Goal: Information Seeking & Learning: Check status

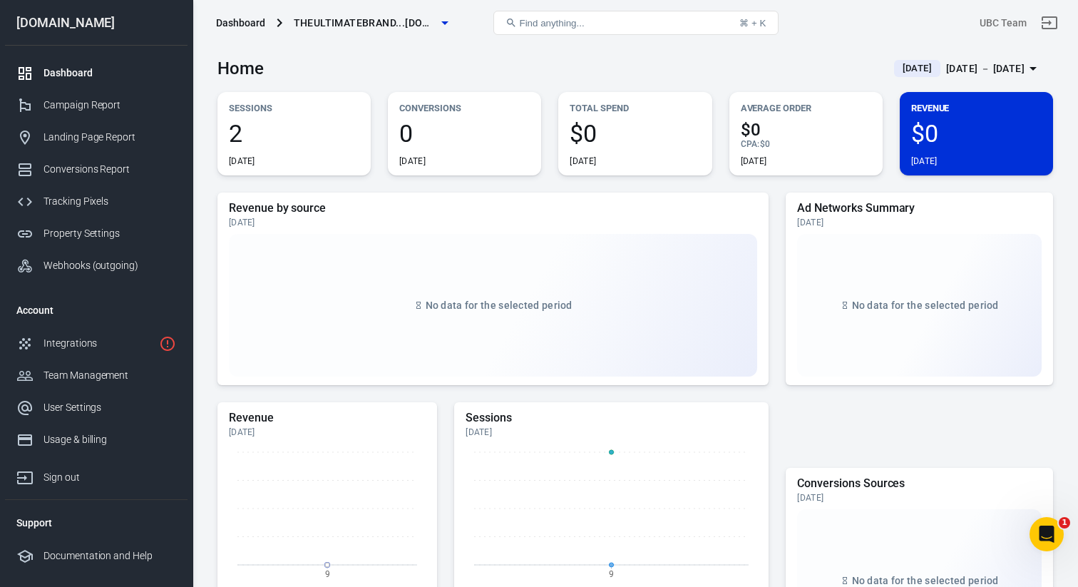
click at [261, 129] on span "2" at bounding box center [294, 133] width 130 height 24
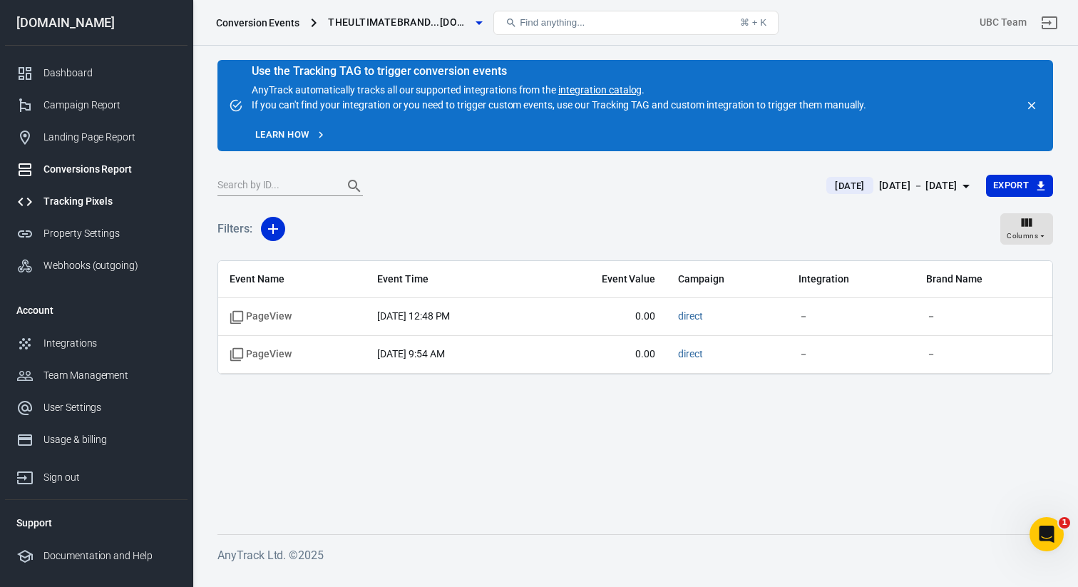
click at [88, 202] on div "Tracking Pixels" at bounding box center [109, 201] width 133 height 15
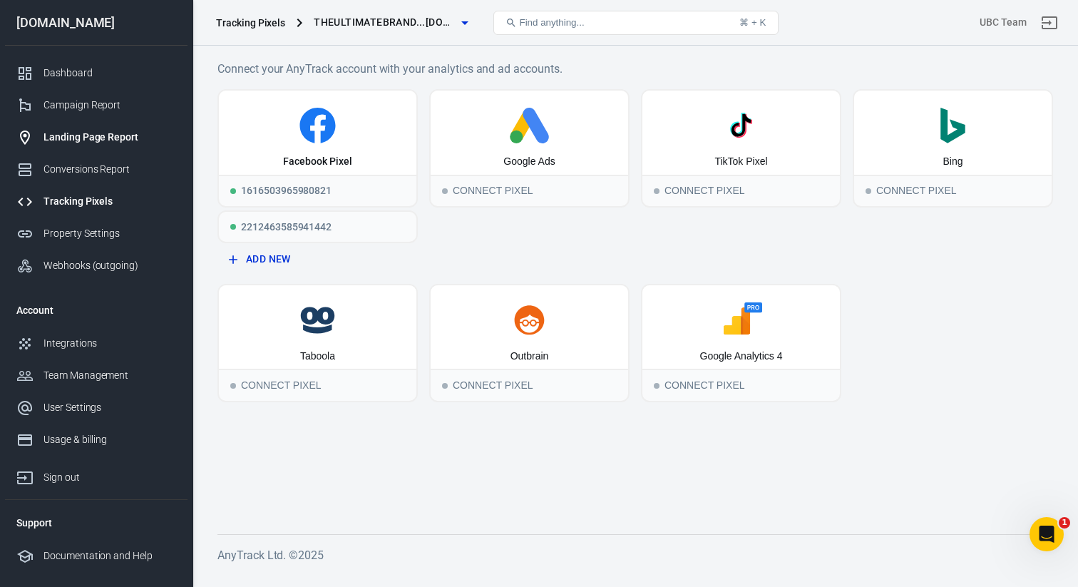
click at [75, 136] on div "Landing Page Report" at bounding box center [109, 137] width 133 height 15
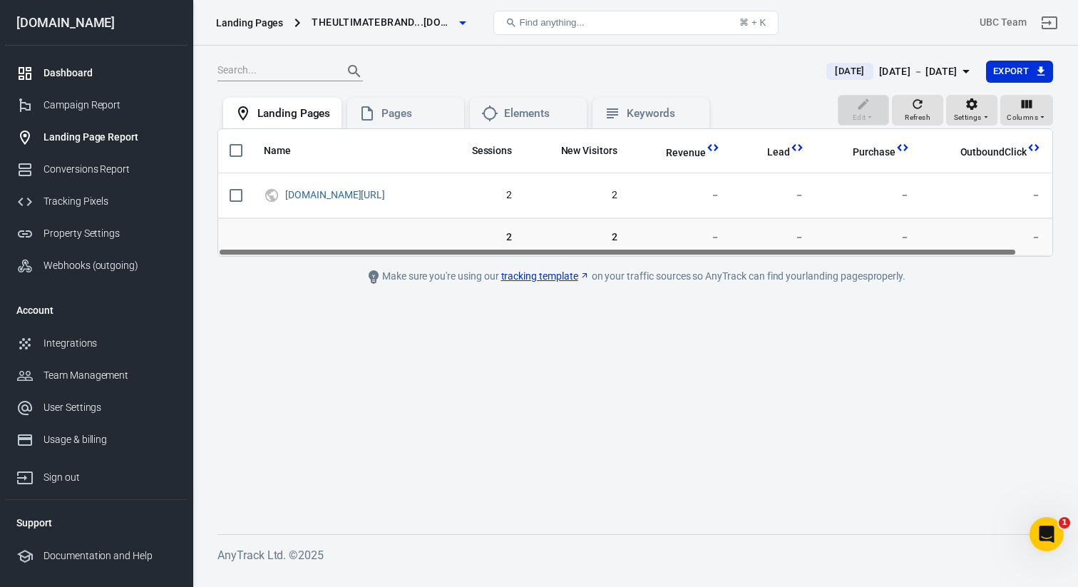
click at [87, 76] on div "Dashboard" at bounding box center [109, 73] width 133 height 15
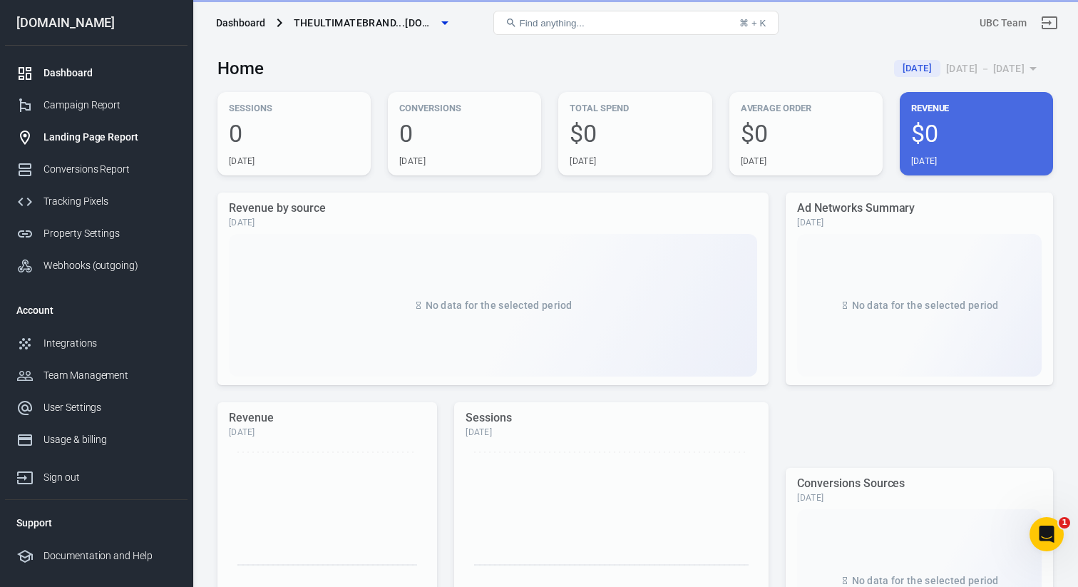
click at [86, 121] on link "Landing Page Report" at bounding box center [96, 137] width 182 height 32
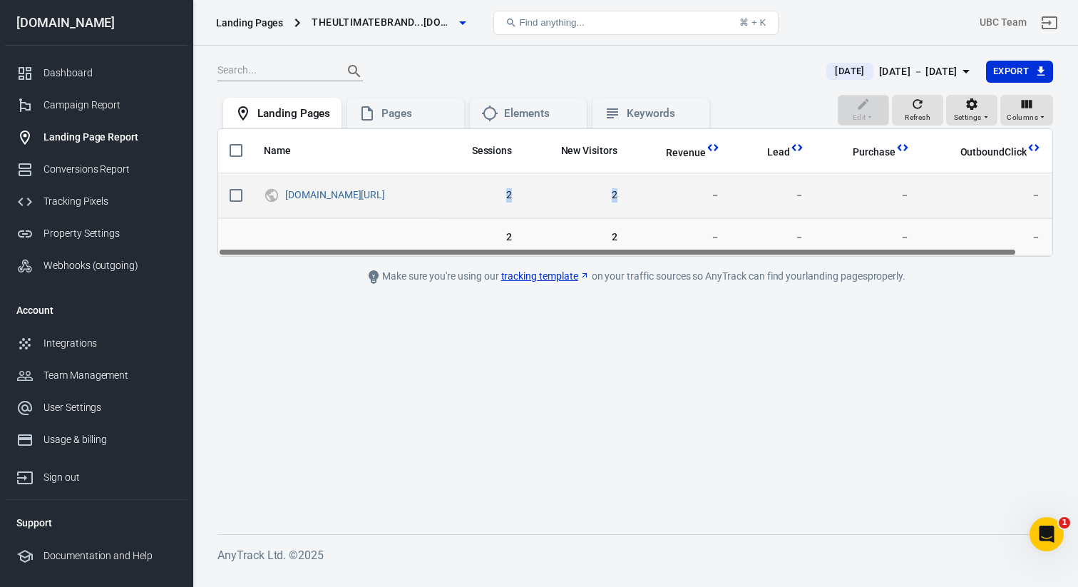
drag, startPoint x: 584, startPoint y: 194, endPoint x: 699, endPoint y: 201, distance: 115.0
click at [699, 201] on tr "theultimatebrandingcourse.com/training-1077 2 2 － － － －" at bounding box center [635, 195] width 834 height 45
click at [629, 201] on td "2" at bounding box center [576, 195] width 106 height 45
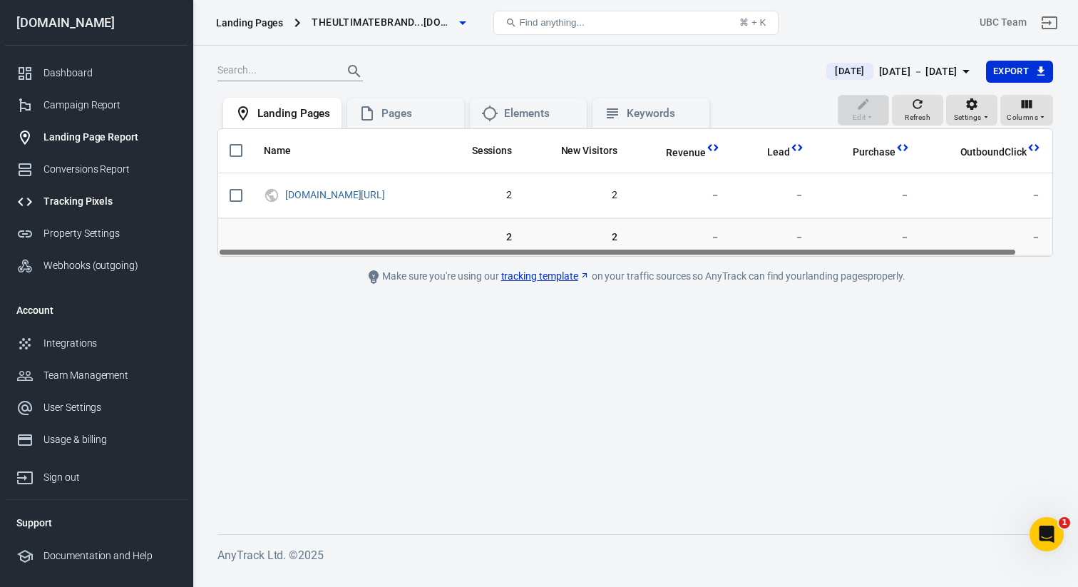
click at [76, 202] on div "Tracking Pixels" at bounding box center [109, 201] width 133 height 15
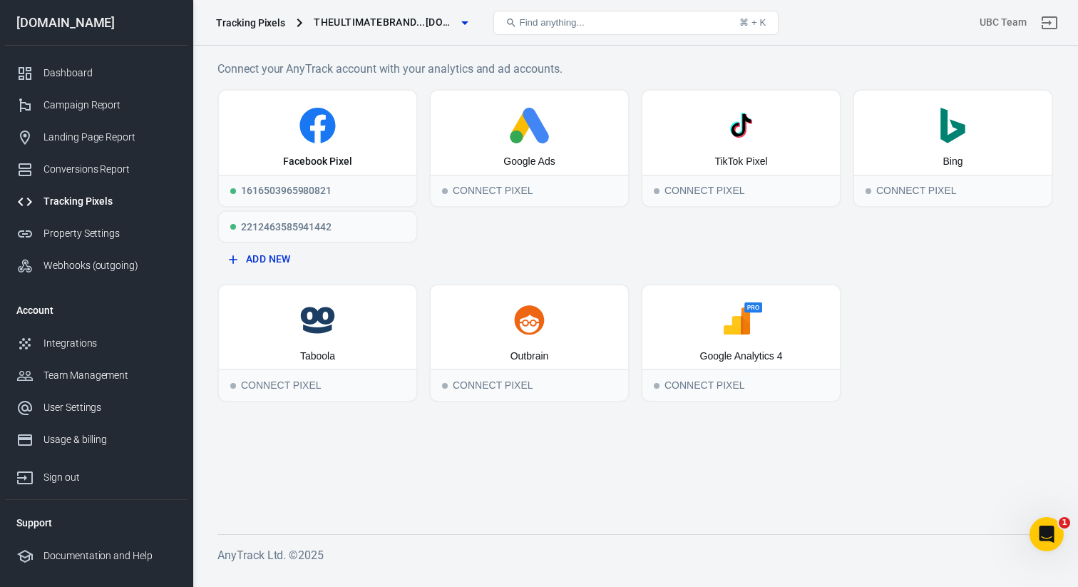
click at [465, 230] on div "Google Ads Connect Pixel" at bounding box center [529, 180] width 200 height 183
click at [81, 138] on div "Landing Page Report" at bounding box center [109, 137] width 133 height 15
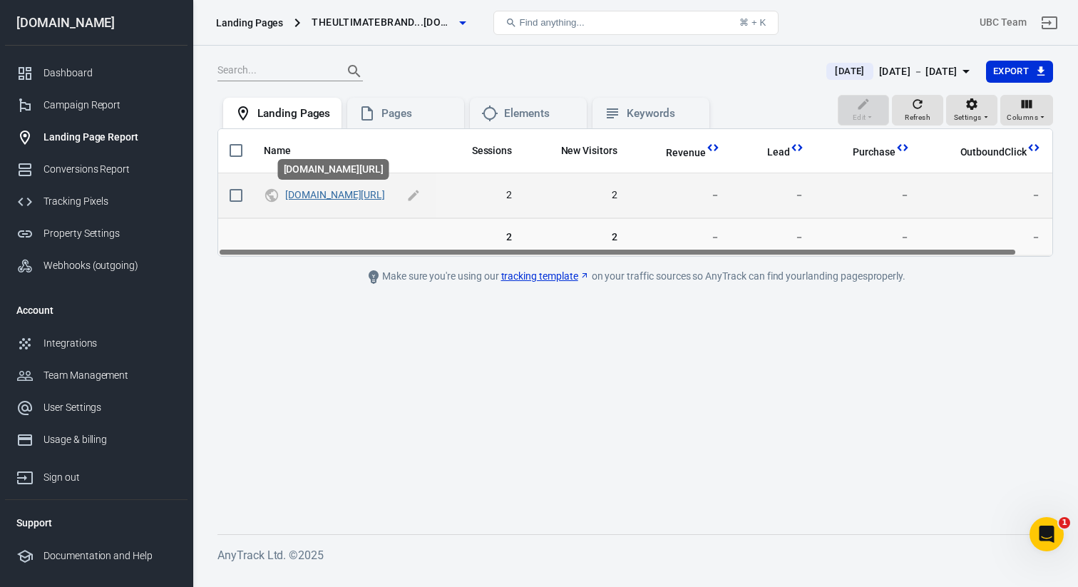
click at [385, 195] on link "[DOMAIN_NAME][URL]" at bounding box center [335, 194] width 100 height 11
